Goal: Transaction & Acquisition: Book appointment/travel/reservation

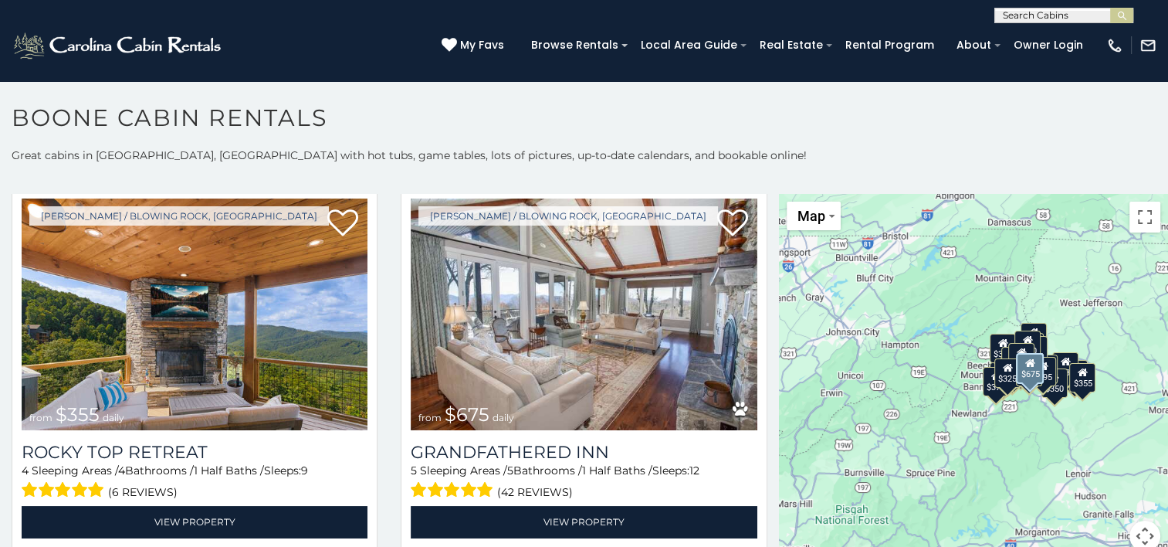
scroll to position [772, 0]
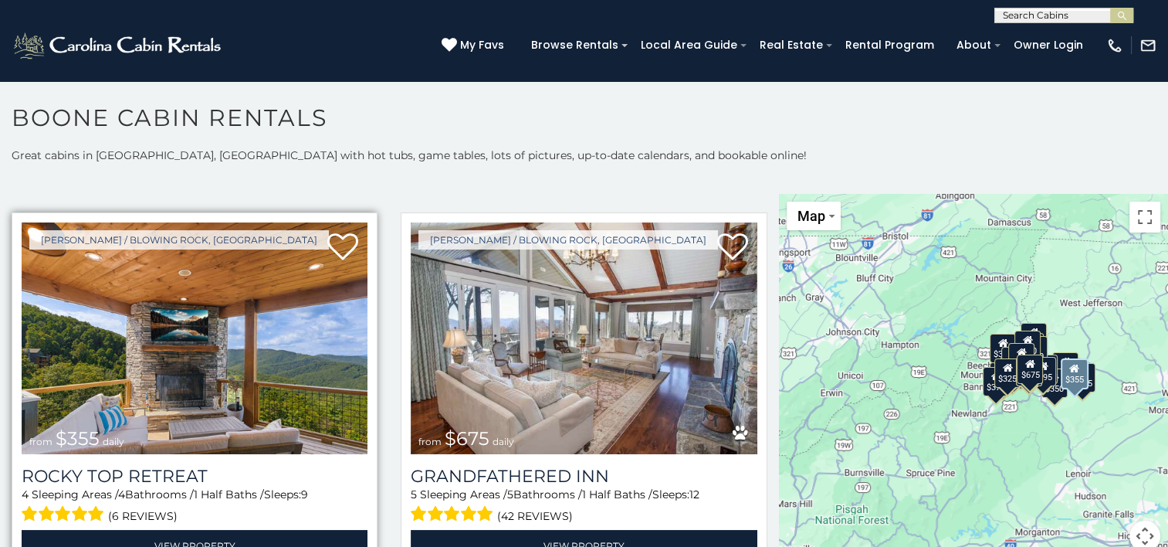
click at [225, 357] on img at bounding box center [195, 338] width 346 height 232
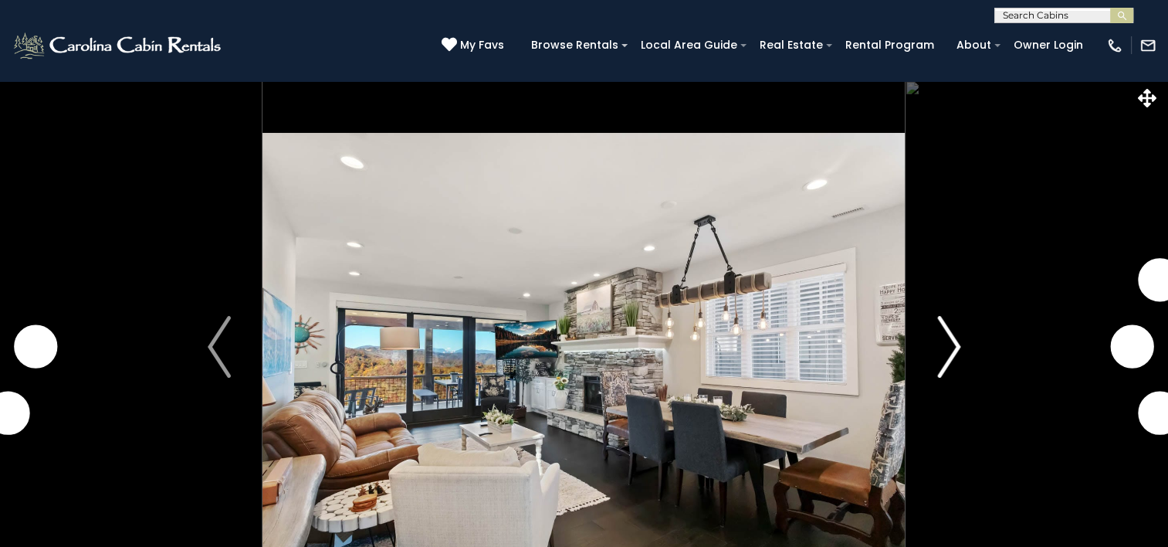
click at [942, 340] on img "Next" at bounding box center [948, 347] width 23 height 62
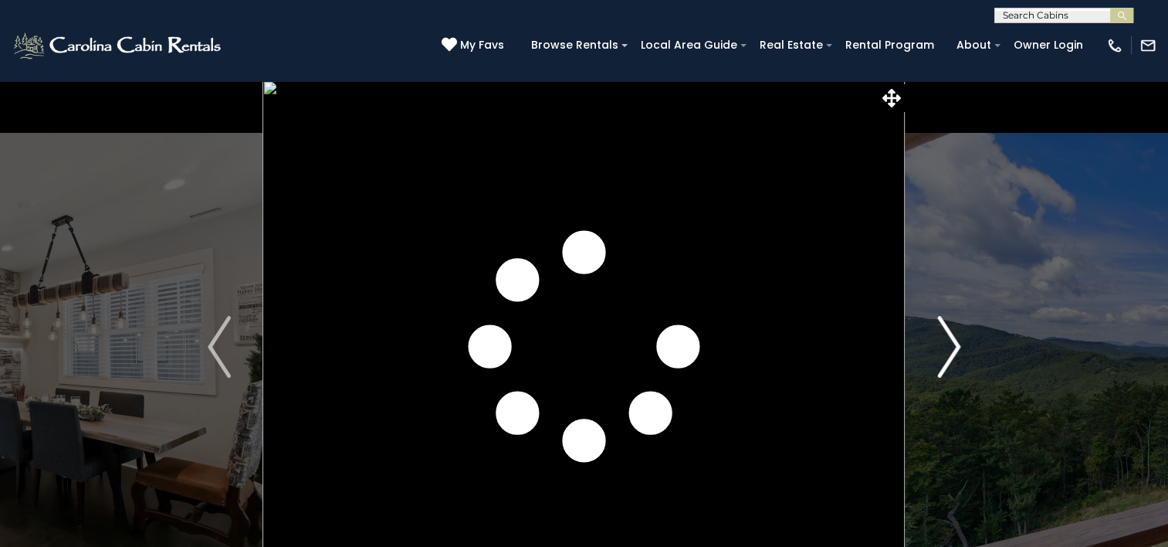
click at [949, 344] on img "Next" at bounding box center [948, 347] width 23 height 62
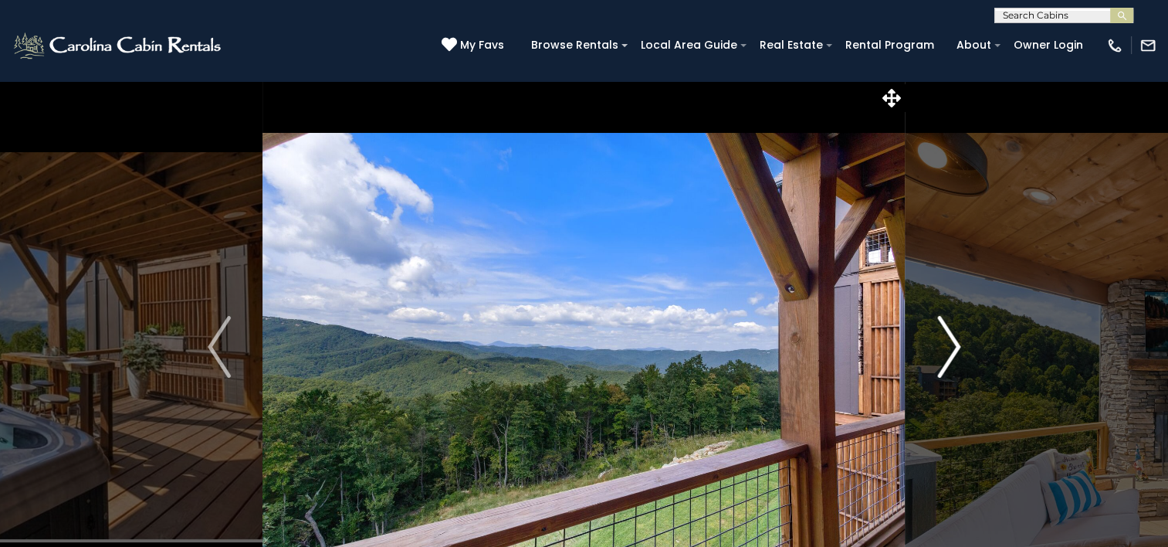
click at [951, 343] on img "Next" at bounding box center [948, 347] width 23 height 62
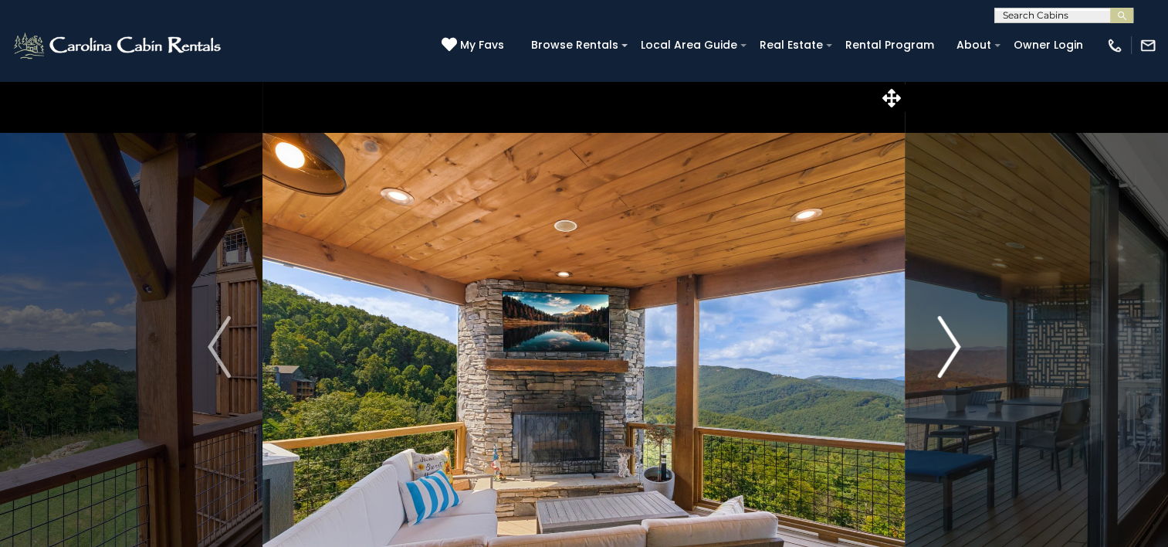
click at [951, 343] on img "Next" at bounding box center [948, 347] width 23 height 62
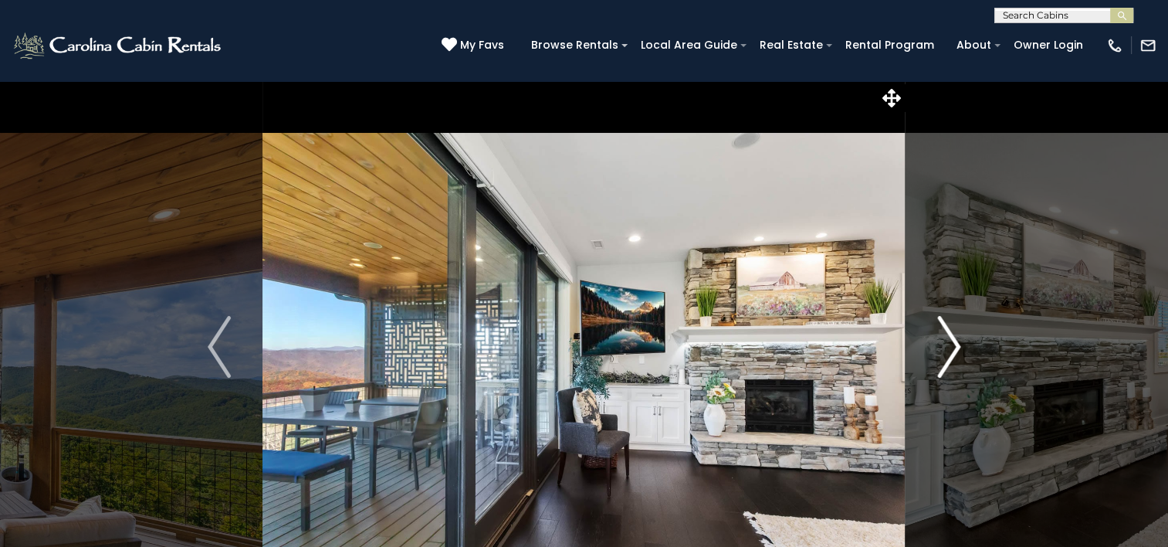
click at [951, 343] on img "Next" at bounding box center [948, 347] width 23 height 62
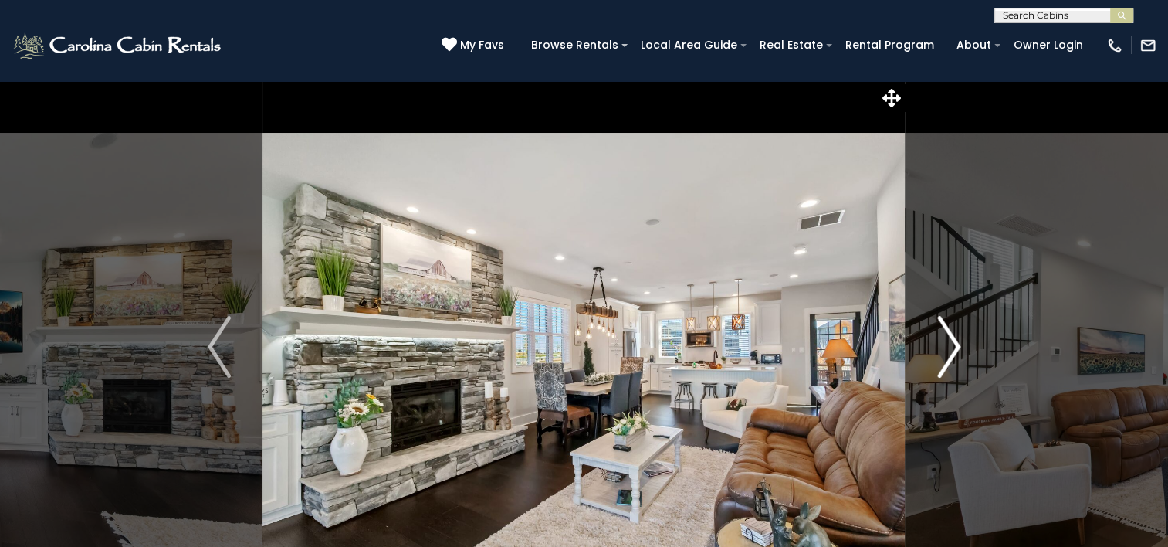
click at [951, 343] on img "Next" at bounding box center [948, 347] width 23 height 62
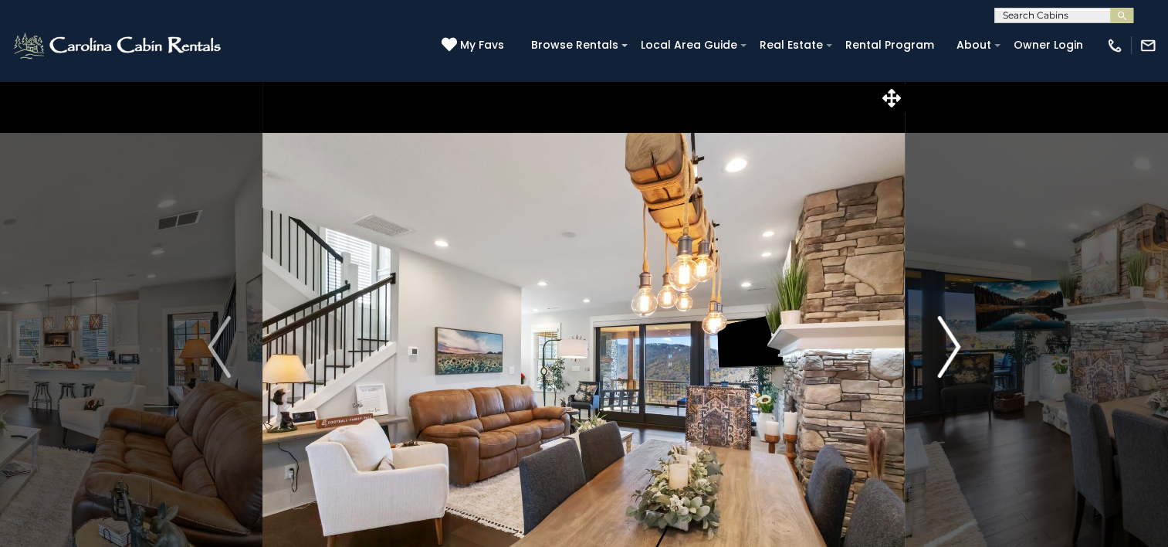
click at [951, 343] on img "Next" at bounding box center [948, 347] width 23 height 62
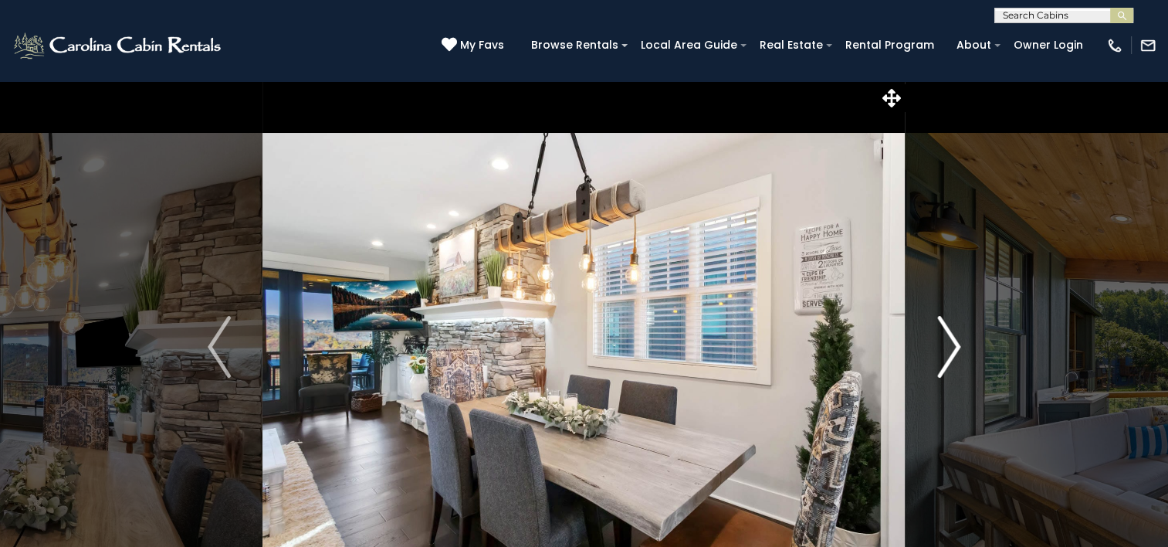
click at [951, 343] on img "Next" at bounding box center [948, 347] width 23 height 62
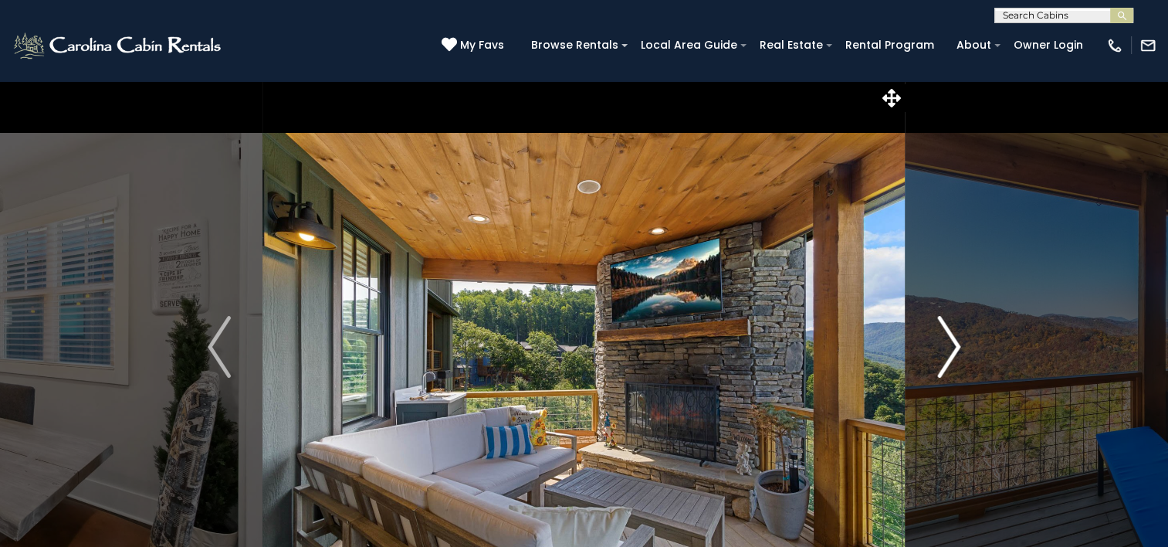
click at [951, 343] on img "Next" at bounding box center [948, 347] width 23 height 62
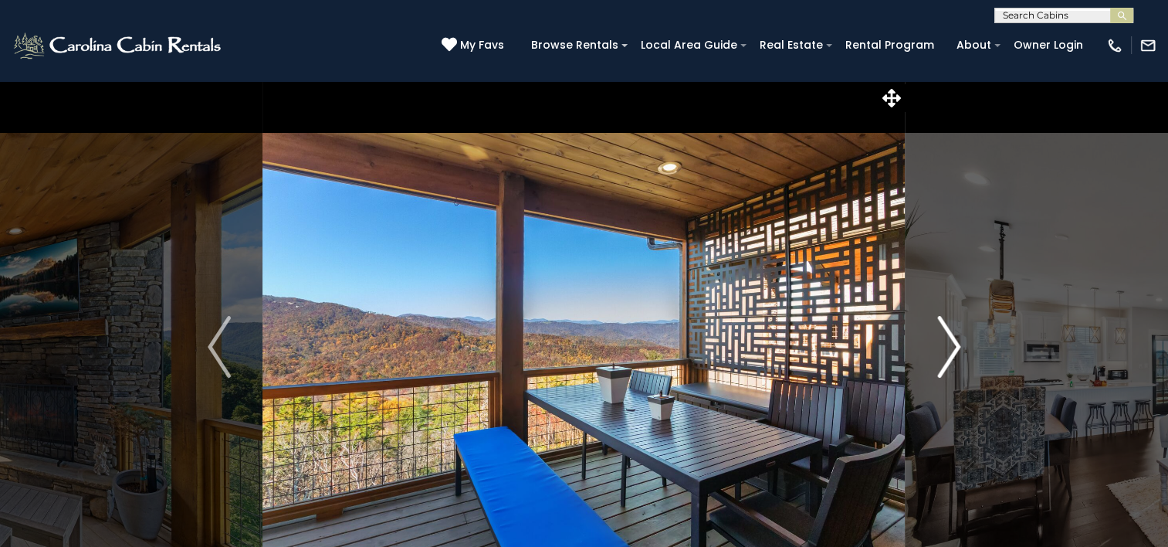
click at [951, 343] on img "Next" at bounding box center [948, 347] width 23 height 62
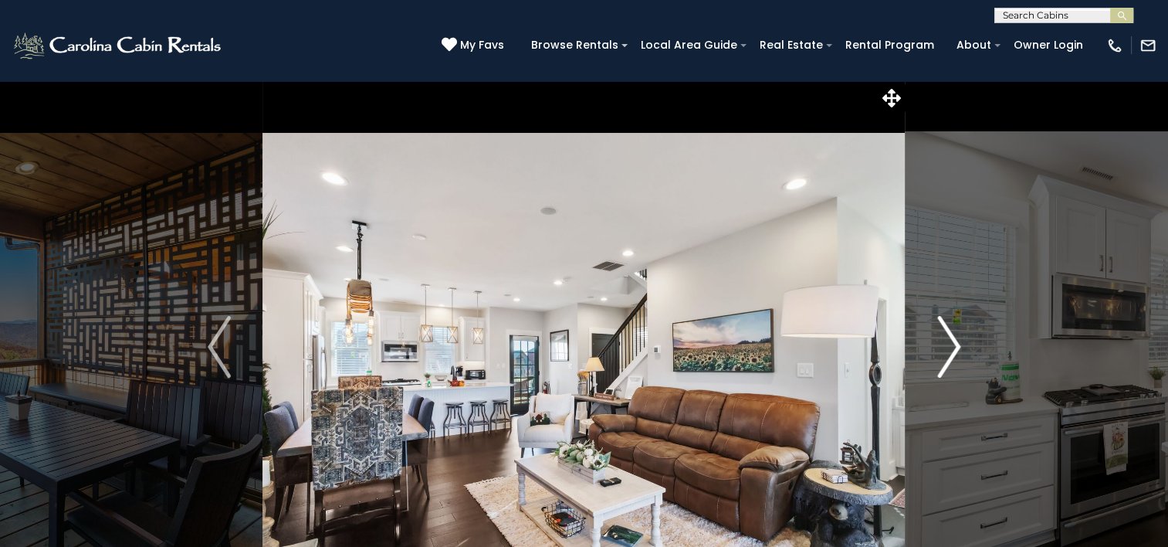
click at [951, 343] on img "Next" at bounding box center [948, 347] width 23 height 62
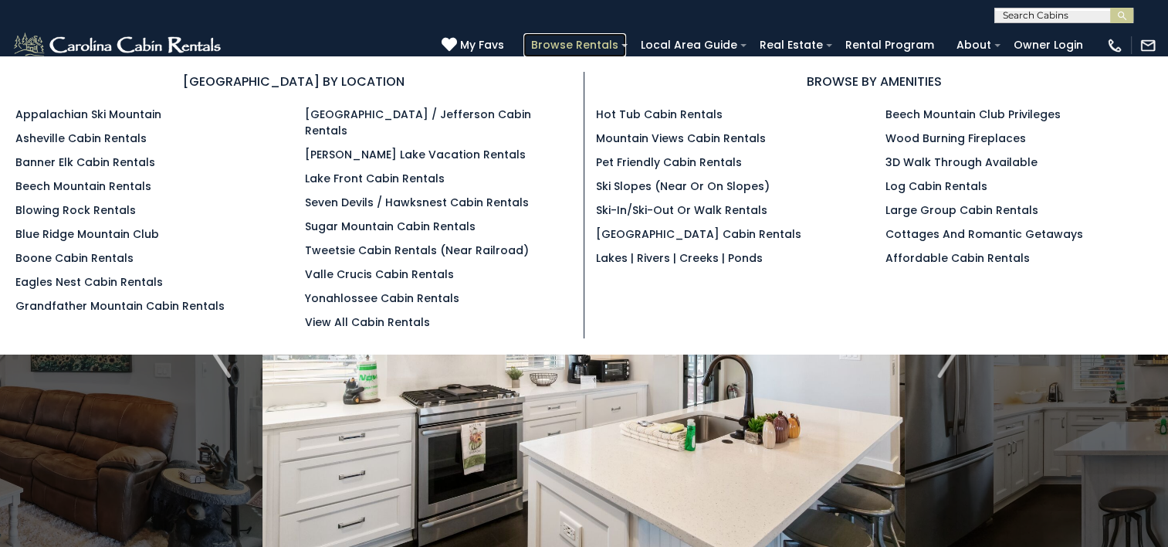
click at [598, 44] on link "Browse Rentals" at bounding box center [574, 45] width 103 height 24
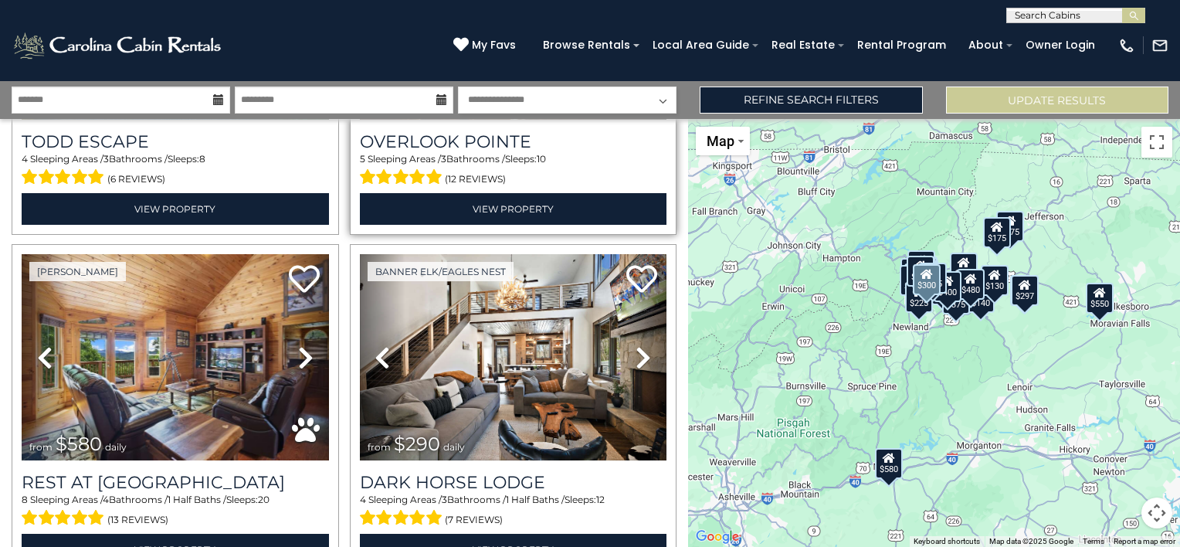
scroll to position [618, 0]
